Goal: Task Accomplishment & Management: Manage account settings

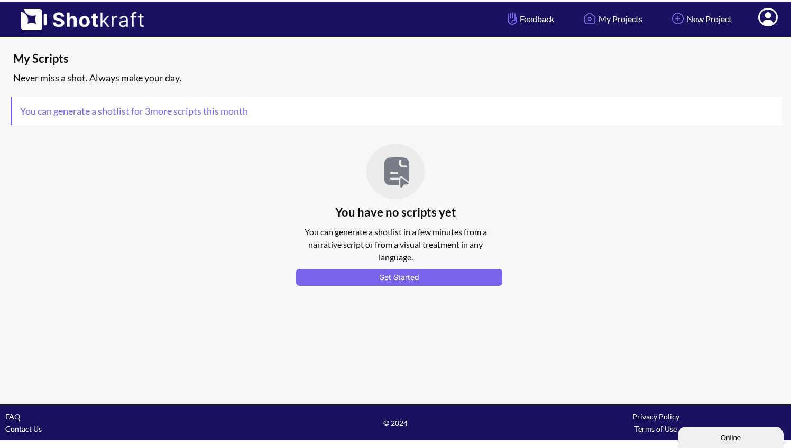
click at [768, 23] on icon at bounding box center [767, 18] width 11 height 13
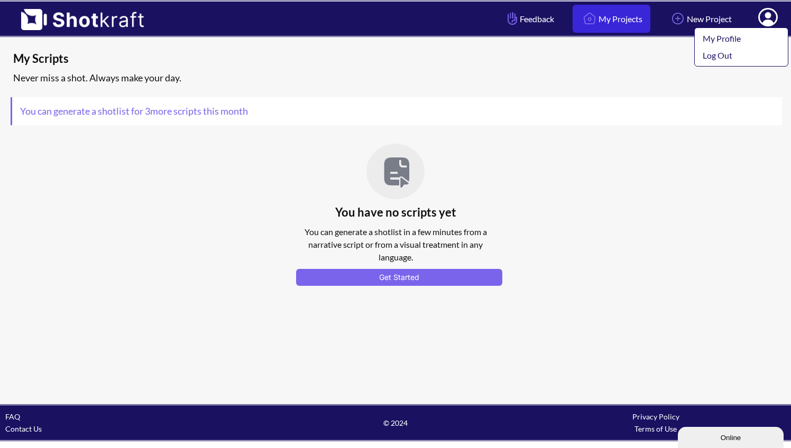
click at [619, 23] on link "My Projects" at bounding box center [611, 19] width 78 height 28
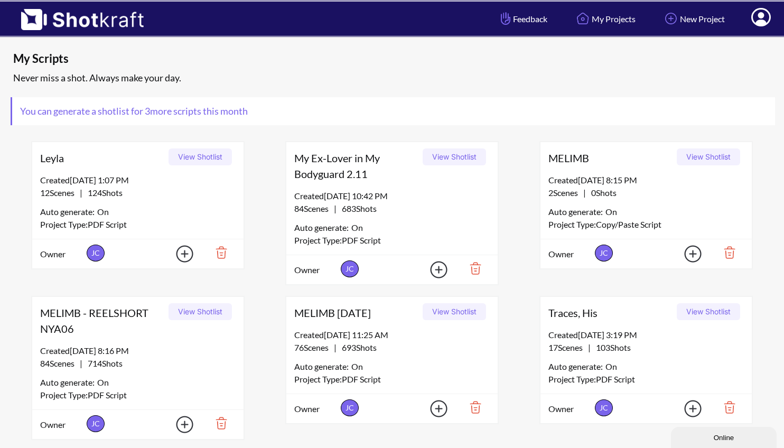
click at [751, 13] on span at bounding box center [761, 19] width 35 height 33
click at [738, 35] on link "My Profile" at bounding box center [732, 38] width 88 height 17
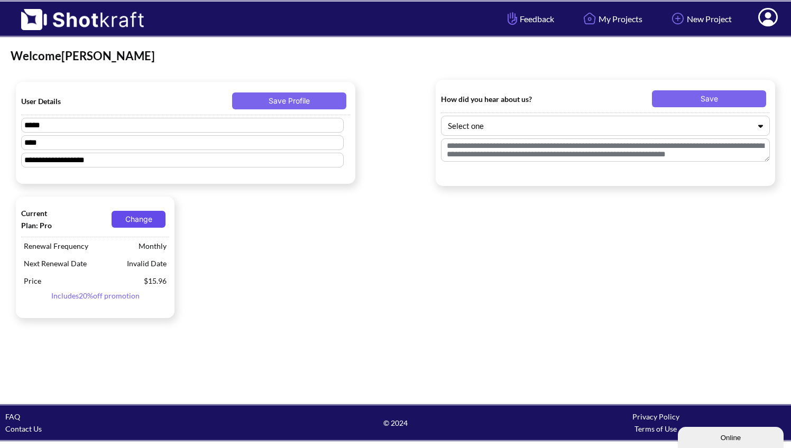
click at [136, 221] on button "Change" at bounding box center [139, 219] width 54 height 17
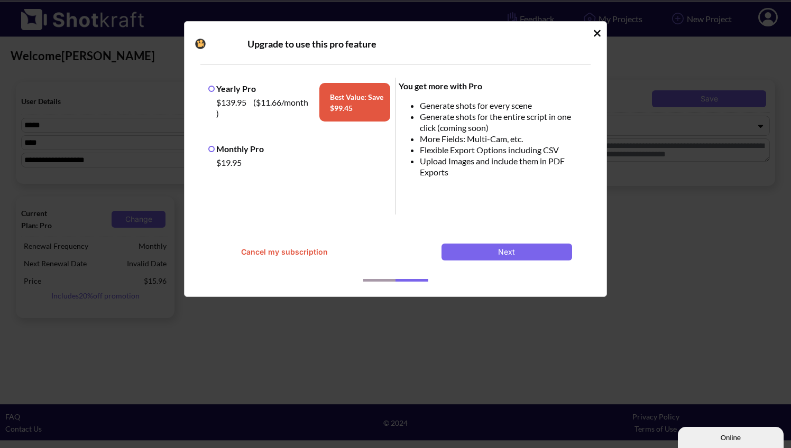
click at [300, 254] on button "Cancel my subscription" at bounding box center [284, 252] width 131 height 17
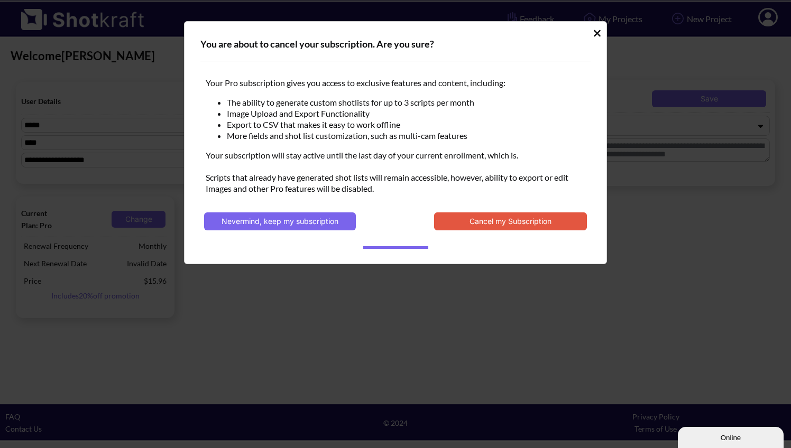
click at [601, 33] on div "You are about to cancel your subscription. Are you sure? Your Pro subscription …" at bounding box center [395, 142] width 423 height 243
click at [595, 32] on icon "Idle Modal" at bounding box center [597, 33] width 7 height 7
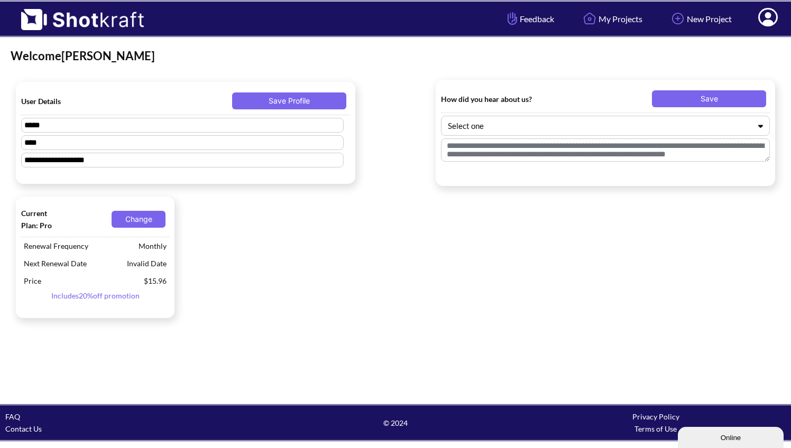
click at [767, 23] on icon at bounding box center [767, 18] width 11 height 13
click at [758, 19] on icon at bounding box center [768, 17] width 20 height 18
click at [156, 219] on button "Change" at bounding box center [139, 219] width 54 height 17
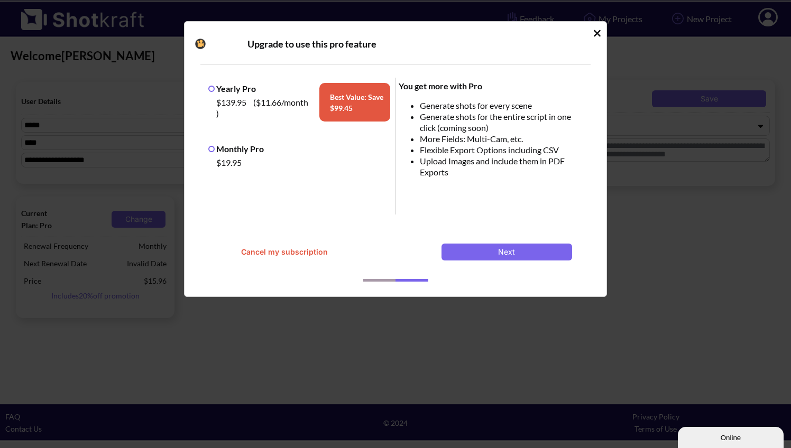
click at [260, 245] on button "Cancel my subscription" at bounding box center [284, 252] width 131 height 17
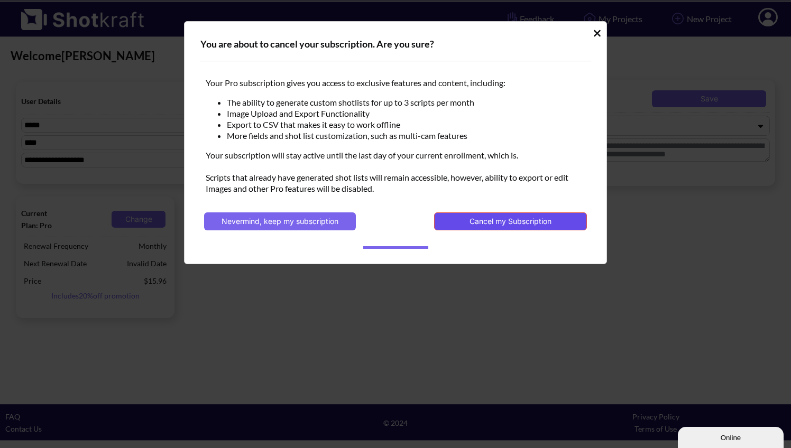
click at [447, 228] on button "Cancel my Subscription" at bounding box center [510, 221] width 153 height 18
